Goal: Use online tool/utility: Utilize a website feature to perform a specific function

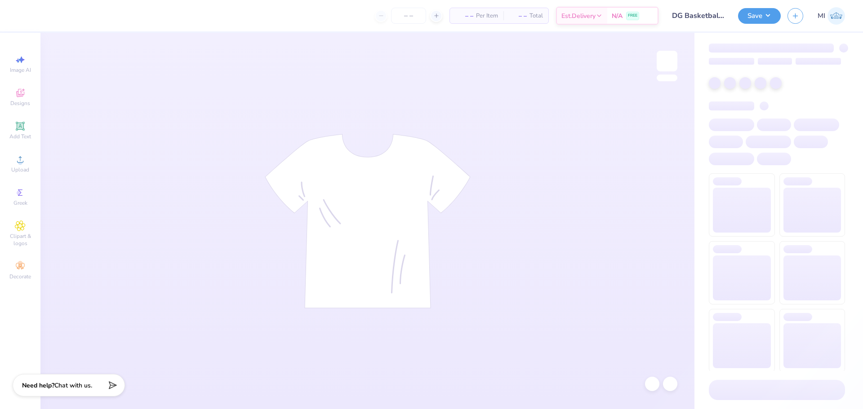
type input "24"
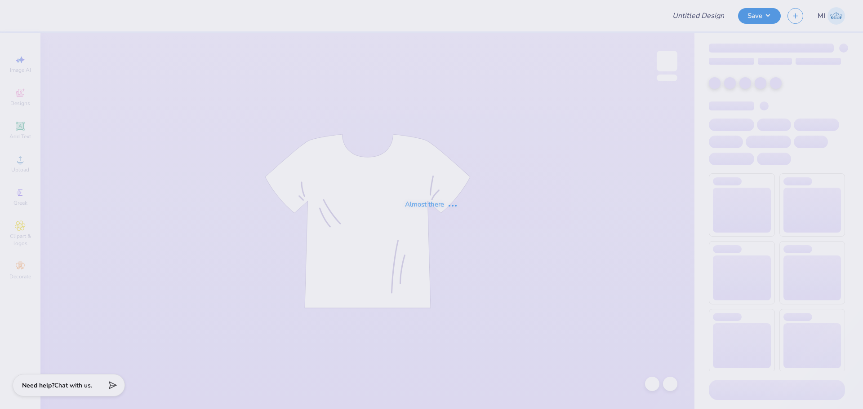
type input "Dz Philo"
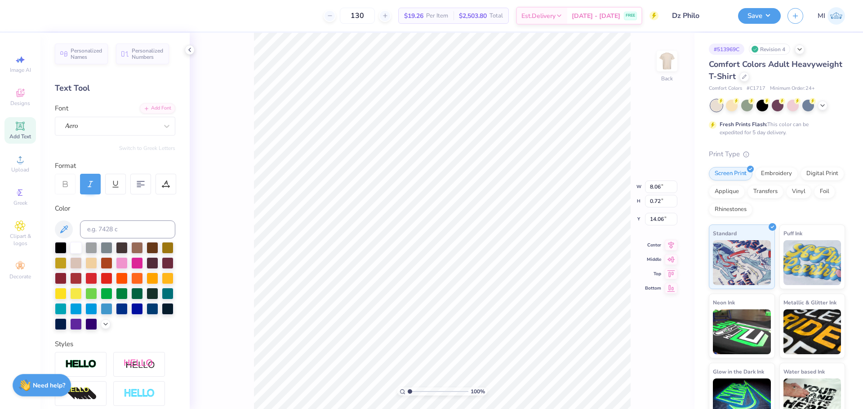
scroll to position [8, 1]
type input "12.00"
type input "10.69"
type input "3.00"
click at [440, 188] on li "Copy" at bounding box center [462, 188] width 71 height 18
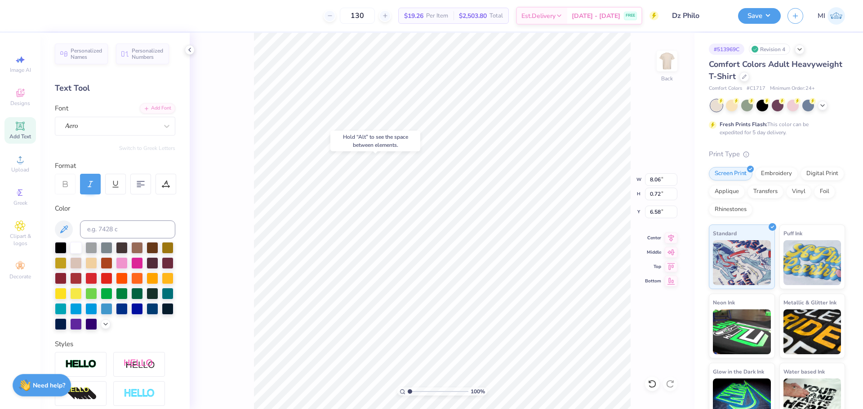
type input "6.58"
type input "12.00"
type input "10.69"
type input "3.00"
type input "3.36"
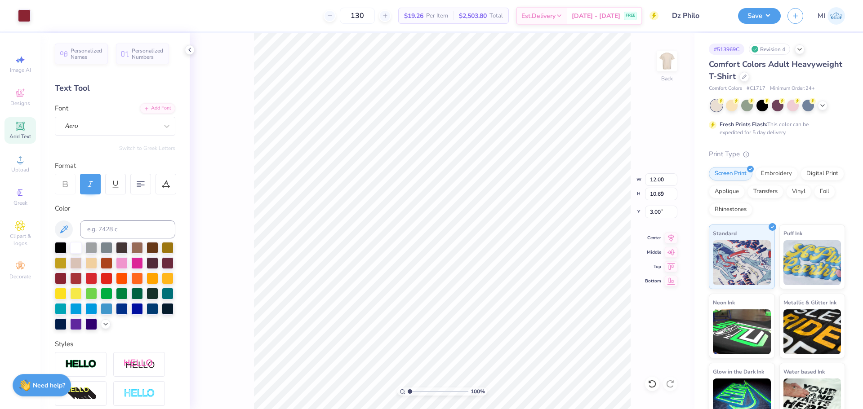
type input "5.85"
type input "6.59"
type input "6.62"
type input "6.93"
type input "6.76"
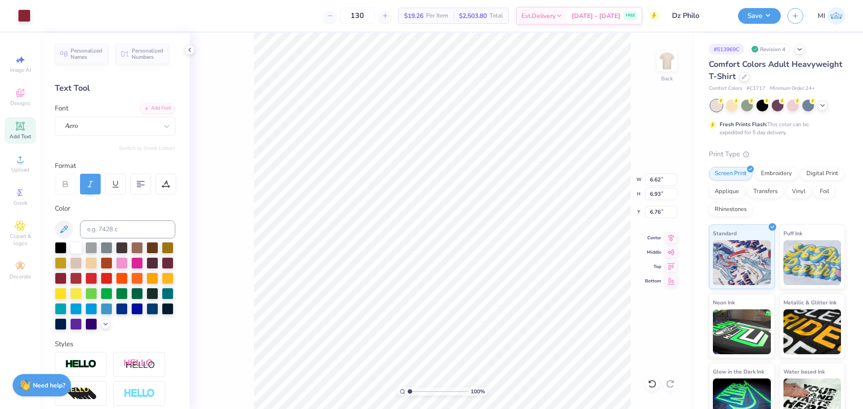
type input "8.06"
type input "0.72"
type input "6.58"
type textarea "Delta ZETA"
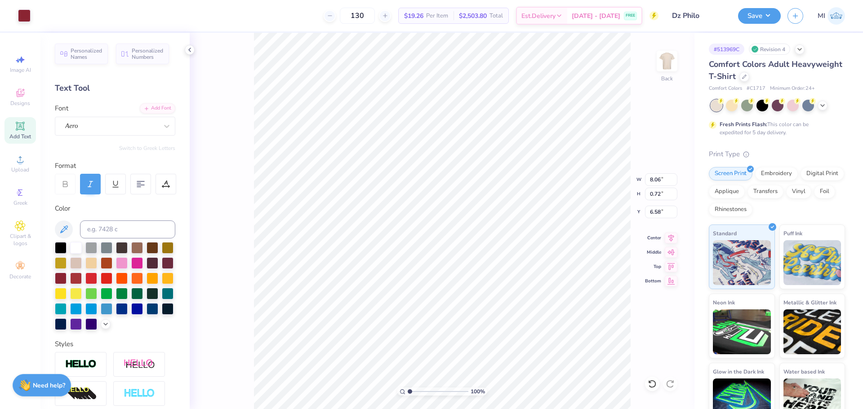
type input "5.20"
type input "3.29"
type input "3.00"
type input "6.76"
type input "5.62"
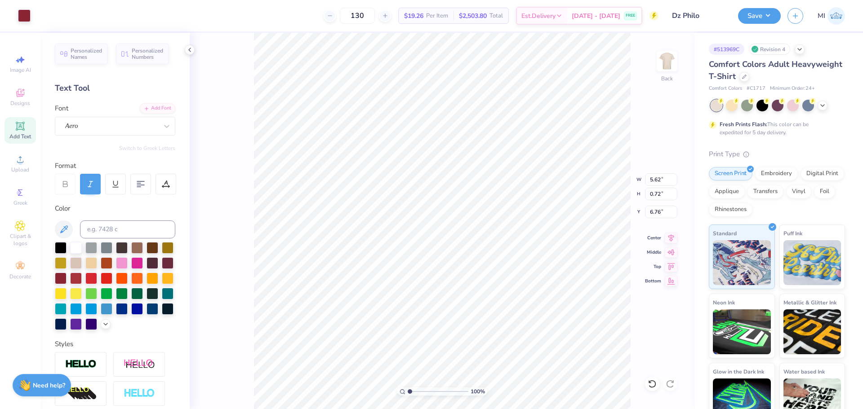
type input "0.72"
type input "6.58"
type input "4.73"
type input "9.19"
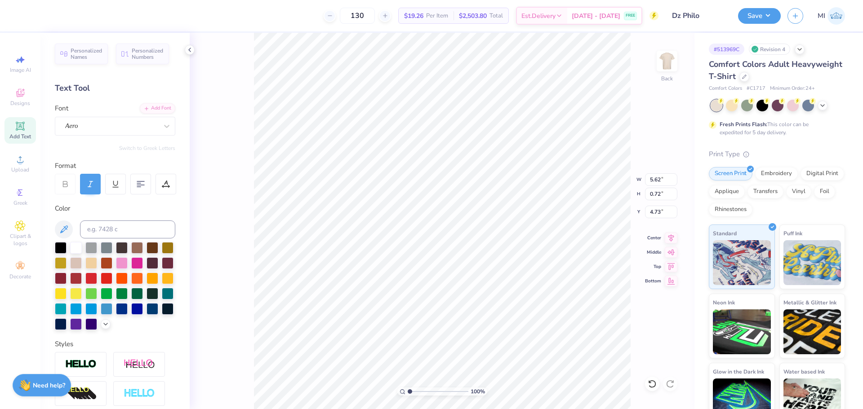
type input "1.18"
type input "17.10"
type textarea "DELTA ZETA"
type input "4.73"
